Goal: Information Seeking & Learning: Learn about a topic

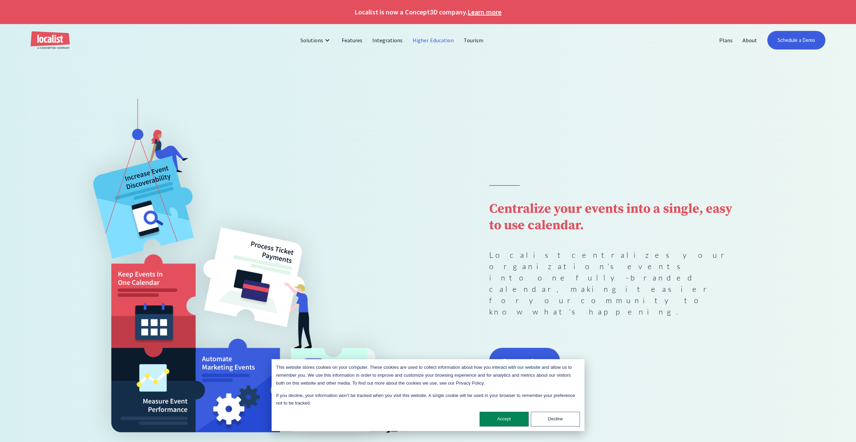
click at [435, 40] on link "Higher Education" at bounding box center [433, 40] width 51 height 17
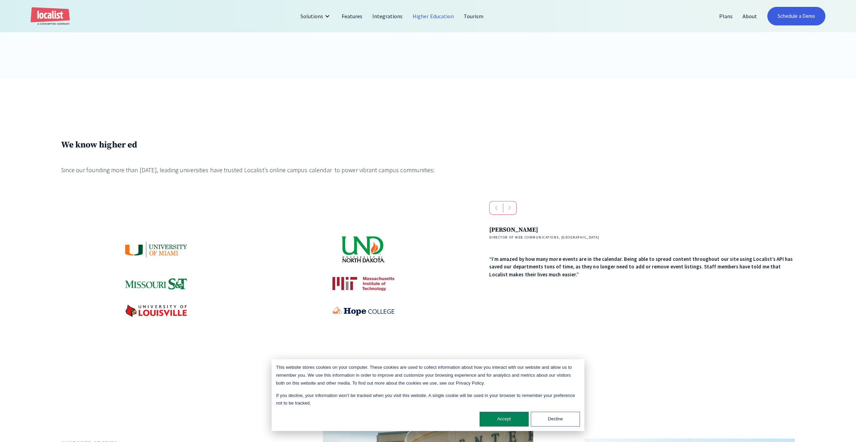
scroll to position [364, 0]
click at [543, 417] on button "Decline" at bounding box center [555, 419] width 49 height 15
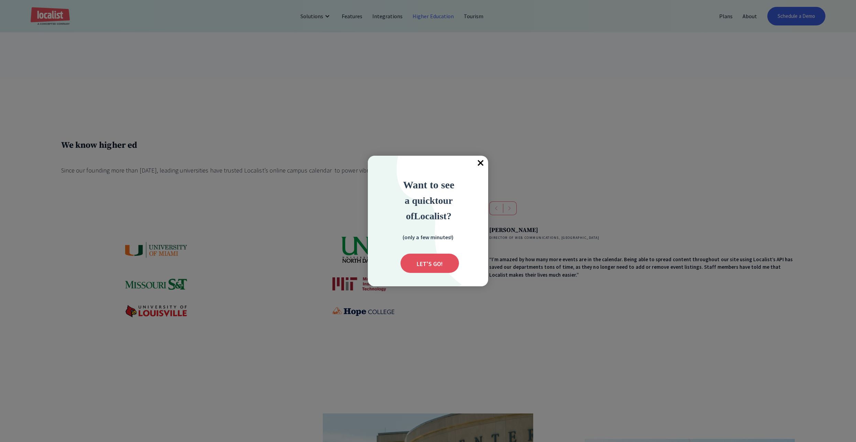
click at [560, 84] on div at bounding box center [428, 221] width 856 height 442
